Goal: Task Accomplishment & Management: Manage account settings

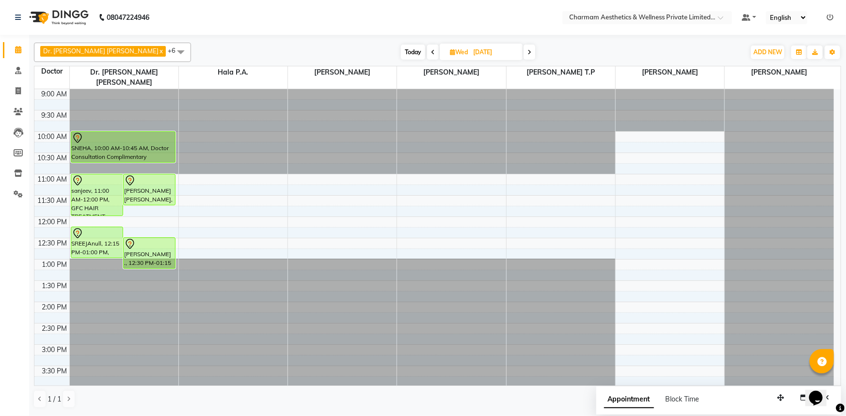
scroll to position [44, 0]
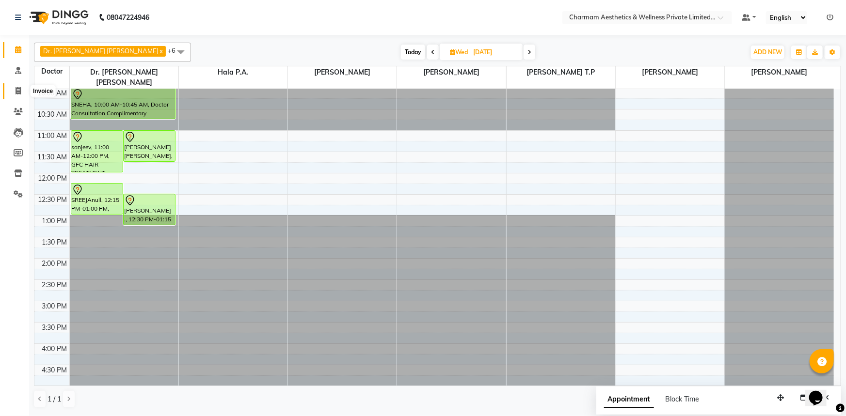
click at [16, 89] on icon at bounding box center [18, 90] width 5 height 7
select select "7625"
select select "service"
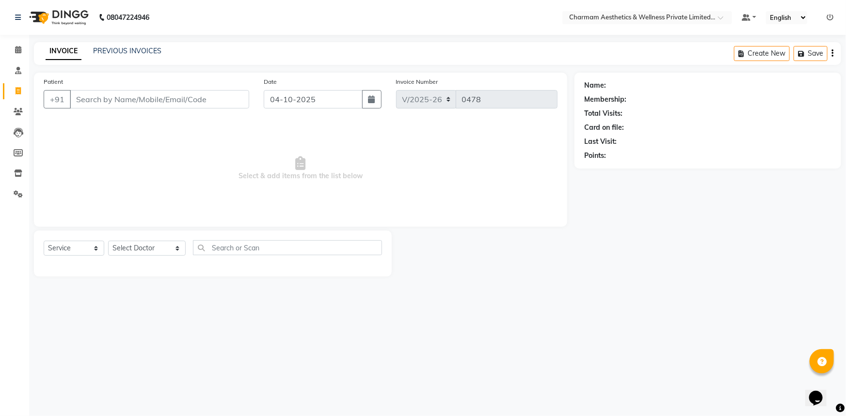
click at [130, 44] on div "INVOICE PREVIOUS INVOICES Create New Save" at bounding box center [437, 53] width 807 height 23
click at [130, 48] on link "PREVIOUS INVOICES" at bounding box center [127, 51] width 68 height 9
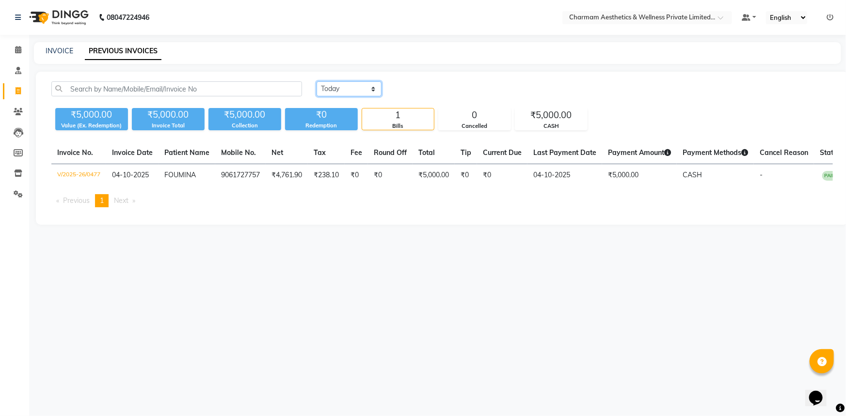
click at [365, 88] on select "[DATE] [DATE] Custom Range" at bounding box center [349, 88] width 65 height 15
click at [317, 81] on select "[DATE] [DATE] Custom Range" at bounding box center [349, 88] width 65 height 15
click at [18, 45] on span at bounding box center [18, 50] width 17 height 11
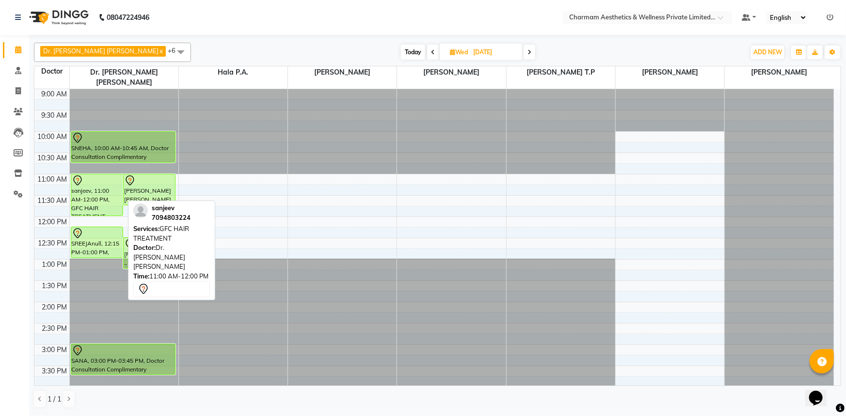
click at [88, 181] on div "sanjeev, 11:00 AM-12:00 PM, GFC HAIR TREATMENT" at bounding box center [96, 195] width 51 height 41
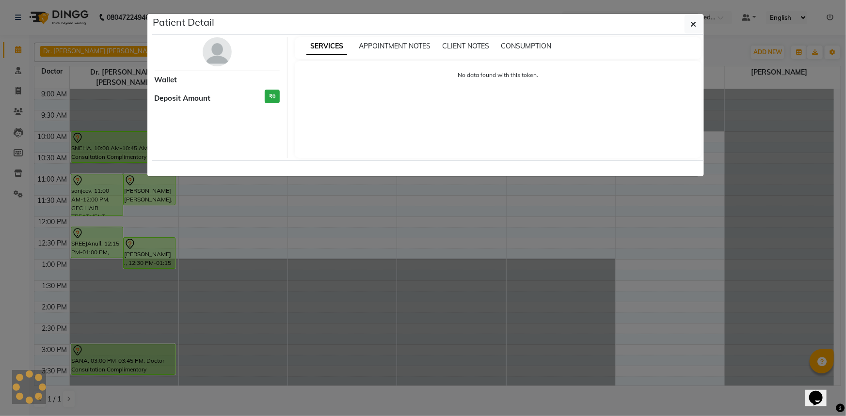
select select "7"
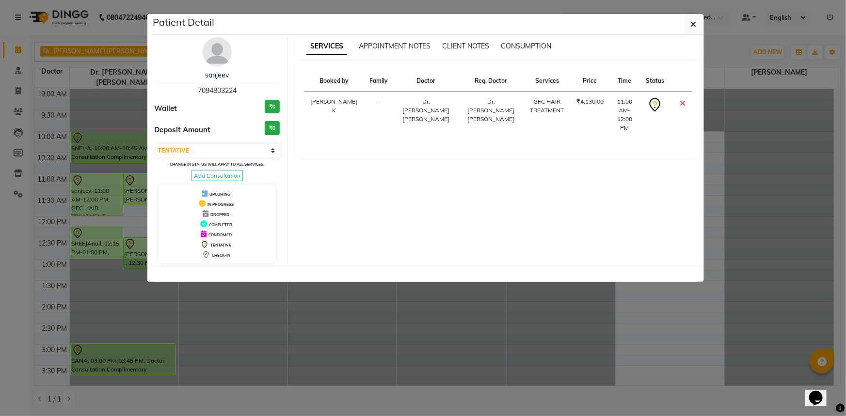
click at [142, 283] on ngb-modal-window "Patient Detail sanjeev 7094803224 Wallet ₹0 Deposit Amount ₹0 Select CONFIRMED …" at bounding box center [423, 208] width 846 height 416
